Goal: Task Accomplishment & Management: Complete application form

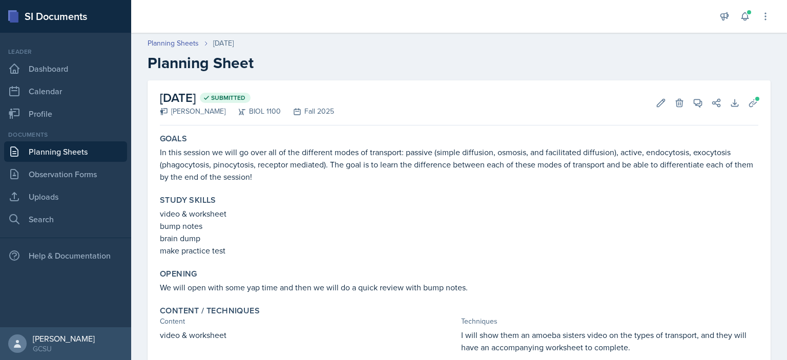
scroll to position [64, 0]
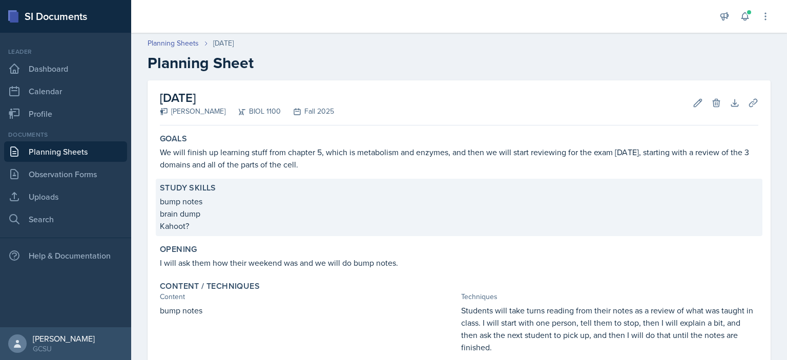
click at [230, 218] on p "brain dump" at bounding box center [459, 213] width 598 height 12
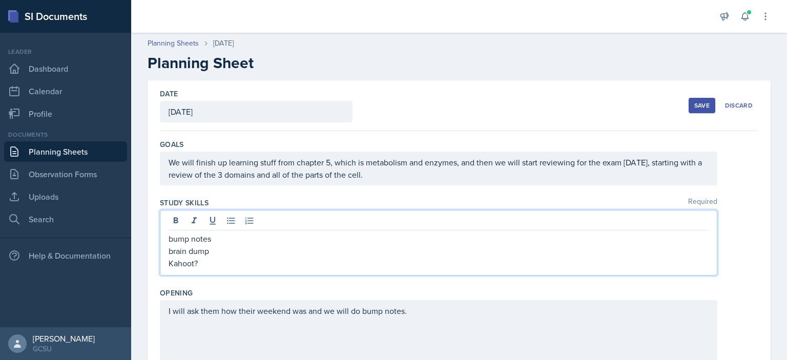
drag, startPoint x: 207, startPoint y: 248, endPoint x: 182, endPoint y: 261, distance: 27.7
click at [182, 261] on p "Kahoot?" at bounding box center [439, 263] width 540 height 12
click at [206, 260] on p "Kahoot?" at bounding box center [439, 263] width 540 height 12
drag, startPoint x: 204, startPoint y: 260, endPoint x: 137, endPoint y: 266, distance: 67.9
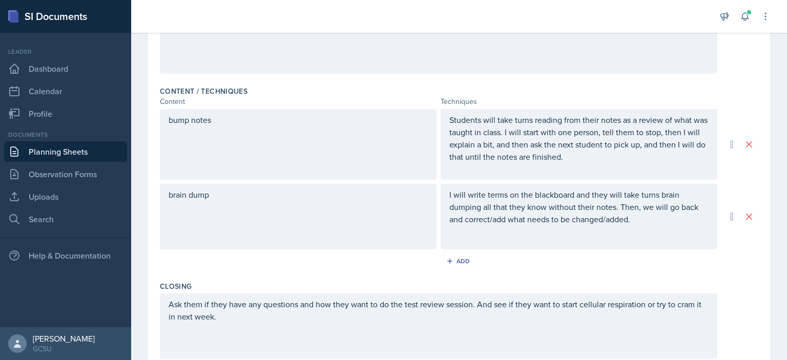
scroll to position [292, 0]
click at [466, 262] on button "Add" at bounding box center [459, 260] width 33 height 15
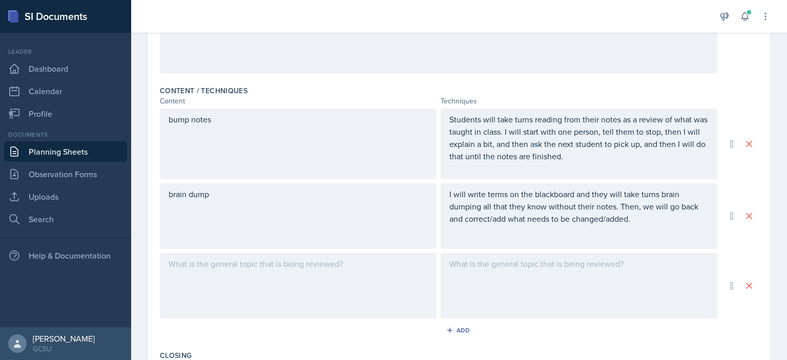
click at [246, 275] on div at bounding box center [298, 286] width 277 height 66
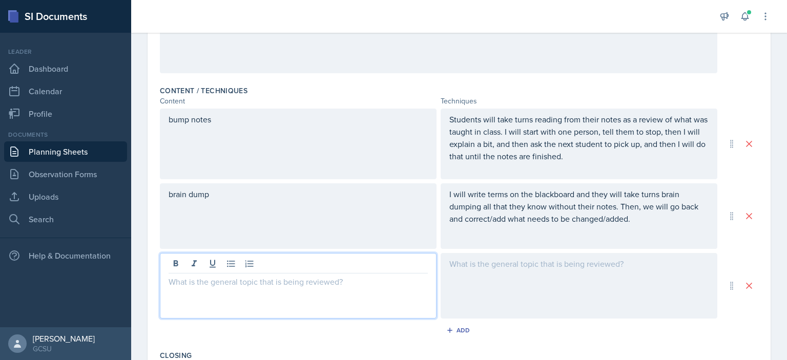
scroll to position [310, 0]
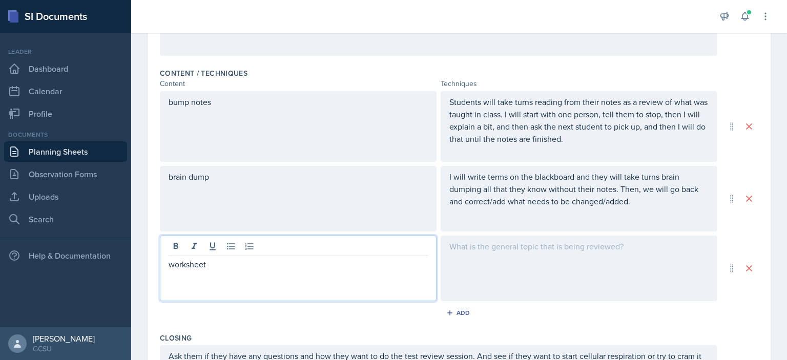
click at [478, 265] on div at bounding box center [578, 269] width 277 height 66
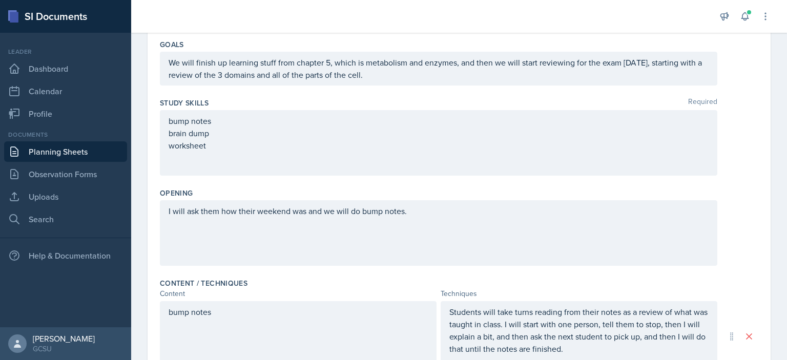
scroll to position [100, 0]
click at [431, 80] on div "We will finish up learning stuff from chapter 5, which is metabolism and enzyme…" at bounding box center [438, 68] width 557 height 34
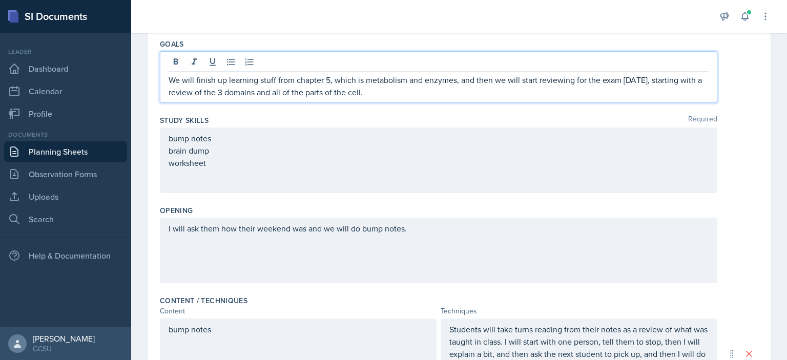
scroll to position [118, 0]
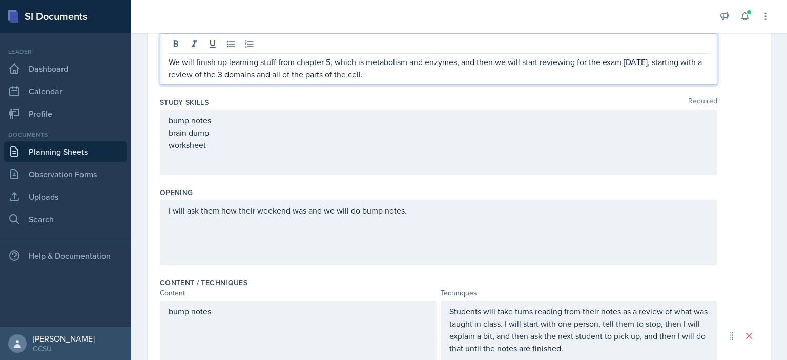
click at [417, 72] on p "We will finish up learning stuff from chapter 5, which is metabolism and enzyme…" at bounding box center [439, 68] width 540 height 25
click at [416, 72] on p "We will finish up learning stuff from chapter 5, which is metabolism and enzyme…" at bounding box center [439, 68] width 540 height 25
click at [577, 64] on p "We will finish up learning stuff from chapter 5, which is metabolism and enzyme…" at bounding box center [439, 68] width 540 height 25
click at [540, 76] on p "We will finish up learning stuff from chapter 5, which is metabolism and enzyme…" at bounding box center [439, 68] width 540 height 25
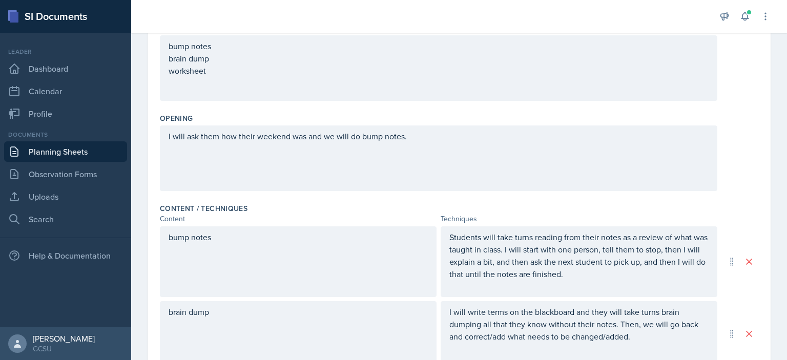
scroll to position [0, 0]
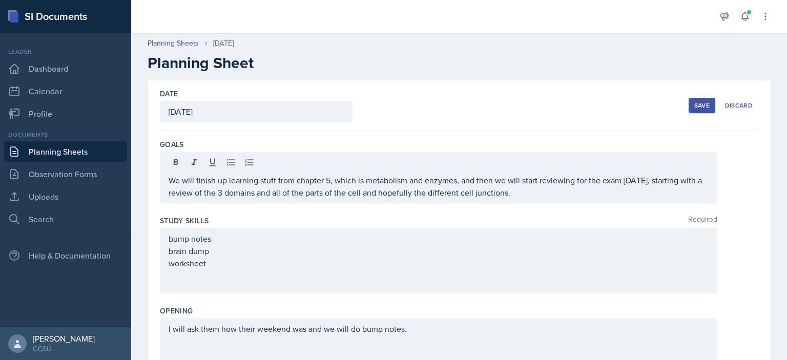
click at [694, 107] on div "Save" at bounding box center [701, 105] width 15 height 8
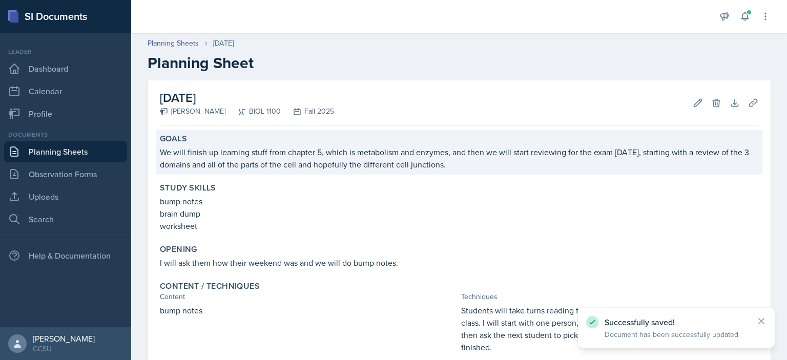
scroll to position [254, 0]
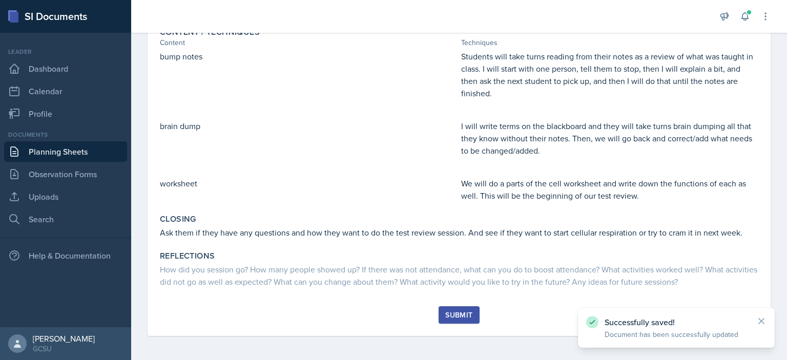
click at [454, 318] on div "Submit" at bounding box center [458, 315] width 27 height 8
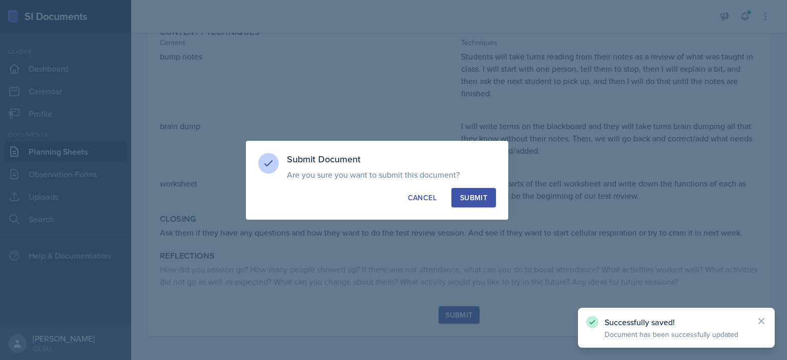
click at [481, 198] on div "Submit" at bounding box center [473, 198] width 27 height 10
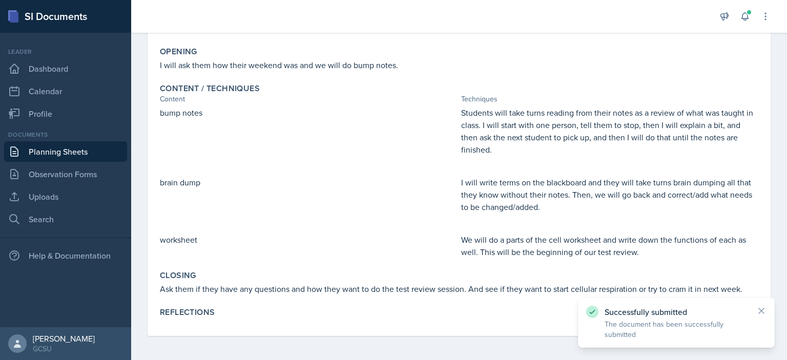
scroll to position [0, 0]
